Goal: Task Accomplishment & Management: Manage account settings

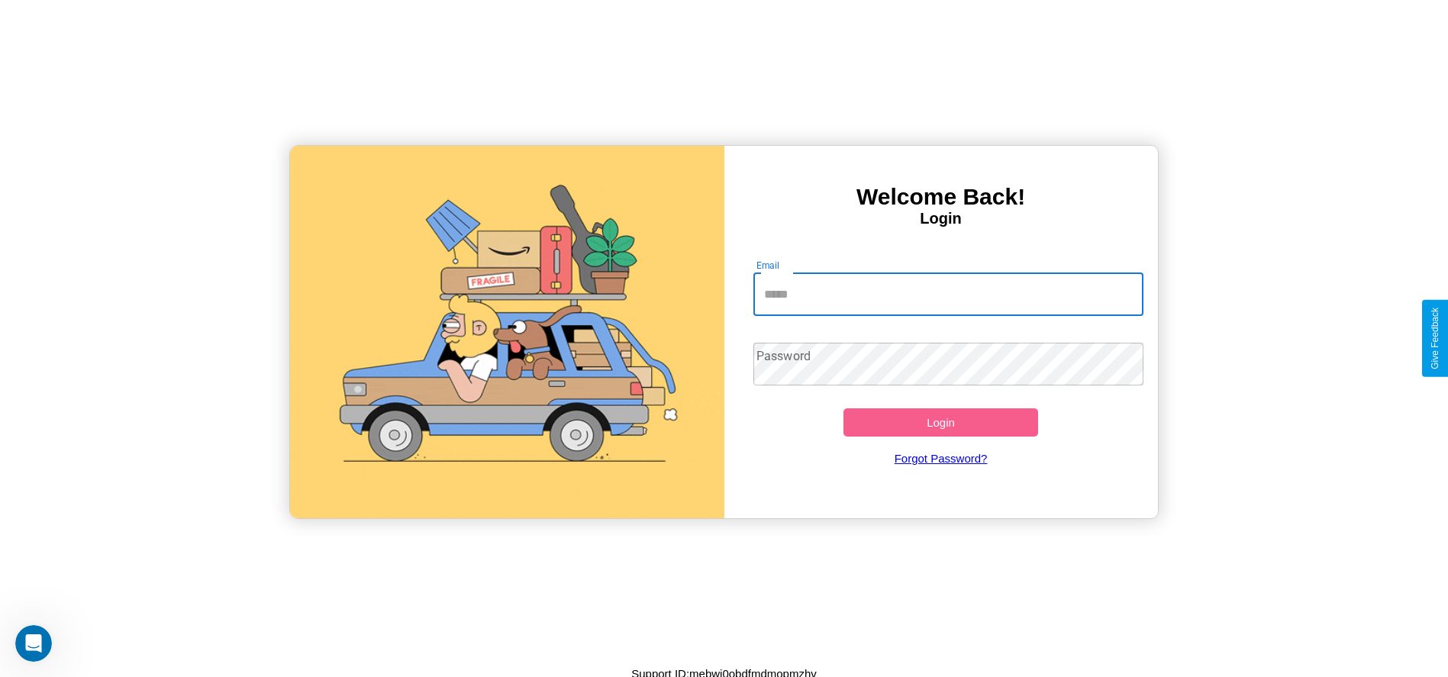
click at [948, 294] on input "Email" at bounding box center [948, 294] width 390 height 43
type input "**********"
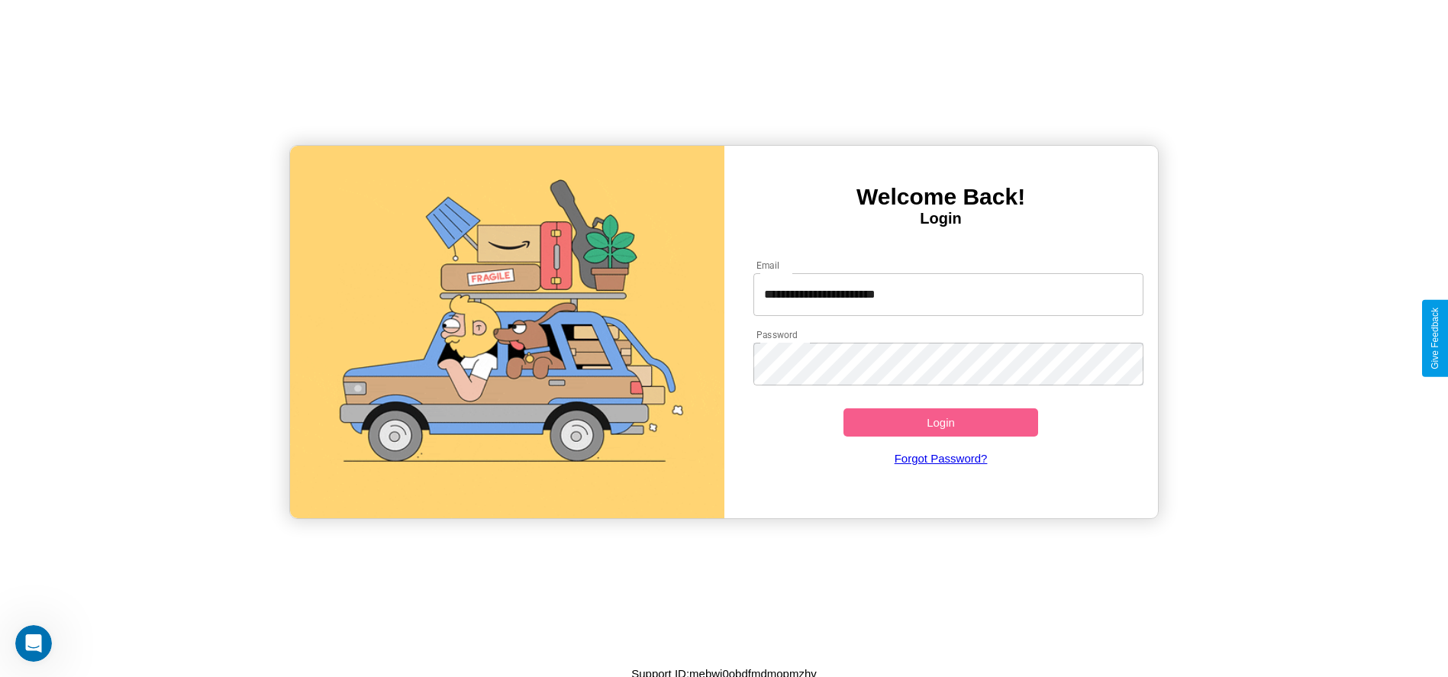
click at [940, 422] on button "Login" at bounding box center [941, 422] width 195 height 28
